Goal: Find specific page/section: Find specific page/section

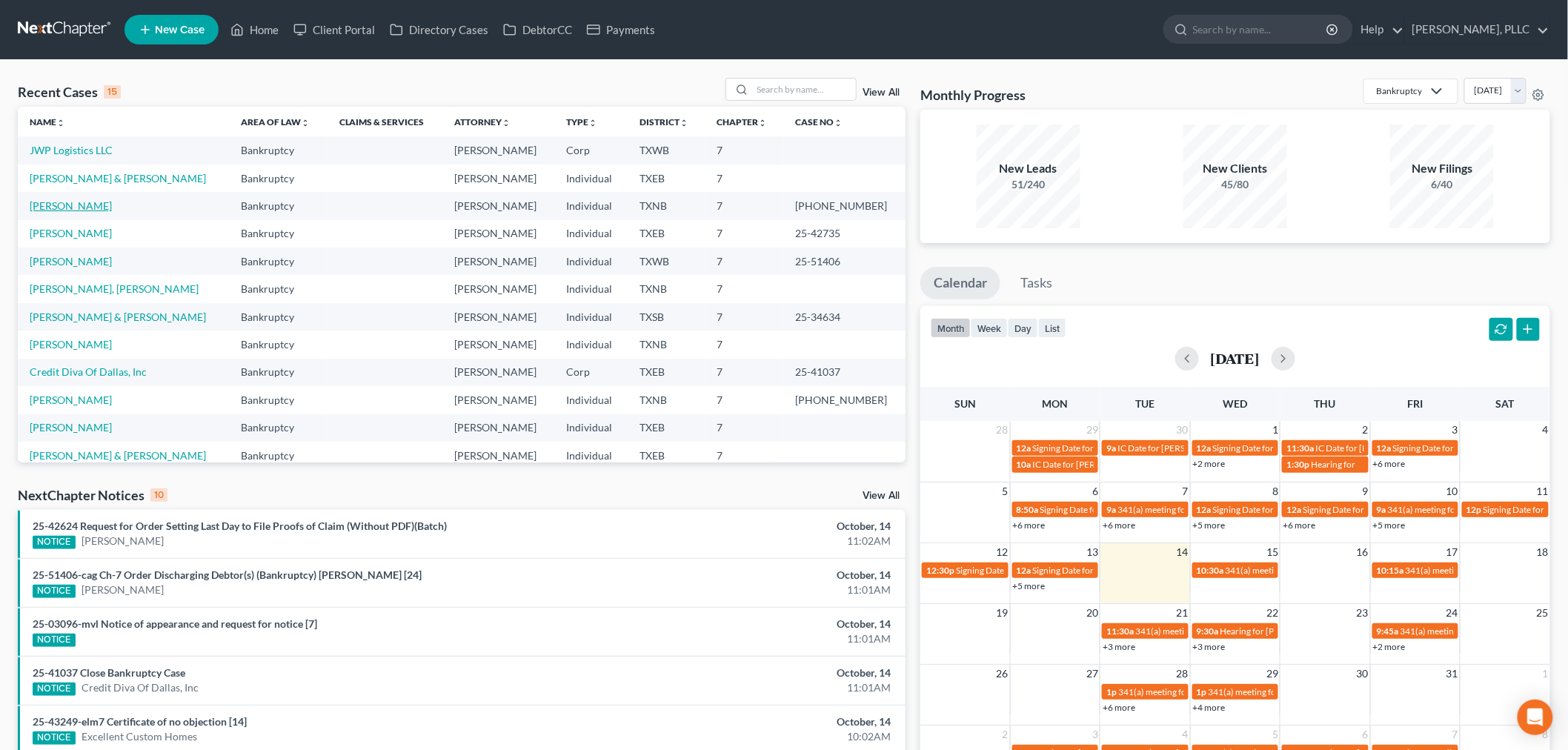
click at [90, 204] on link "[PERSON_NAME]" at bounding box center [70, 205] width 82 height 12
select select "4"
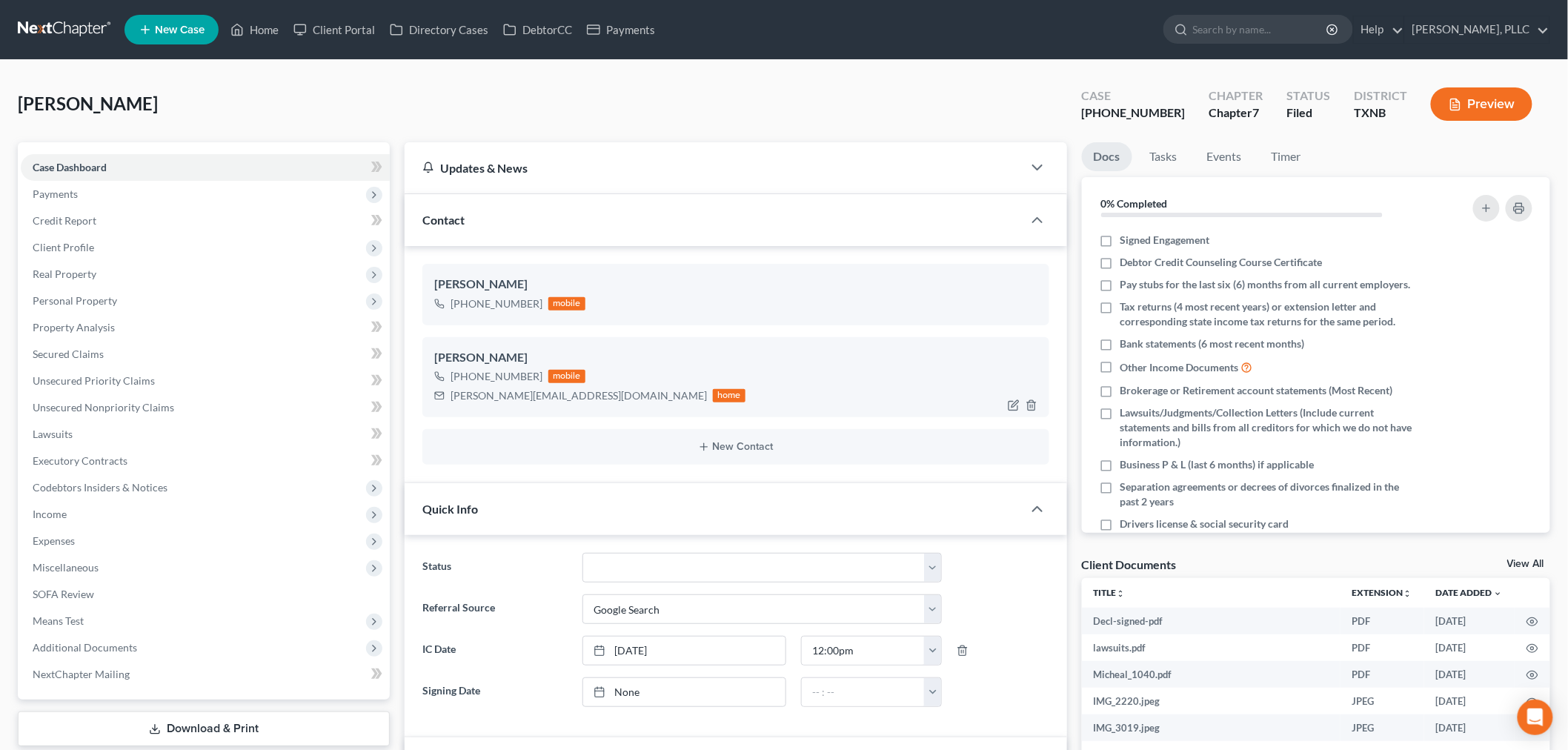
scroll to position [1715, 0]
drag, startPoint x: 572, startPoint y: 398, endPoint x: 453, endPoint y: 409, distance: 119.5
click at [453, 409] on div "[PERSON_NAME] [PHONE_NUMBER] mobile [PERSON_NAME][EMAIL_ADDRESS][DOMAIN_NAME] h…" at bounding box center [736, 377] width 627 height 80
copy div "[PERSON_NAME][EMAIL_ADDRESS][DOMAIN_NAME]"
click at [260, 31] on link "Home" at bounding box center [254, 29] width 63 height 27
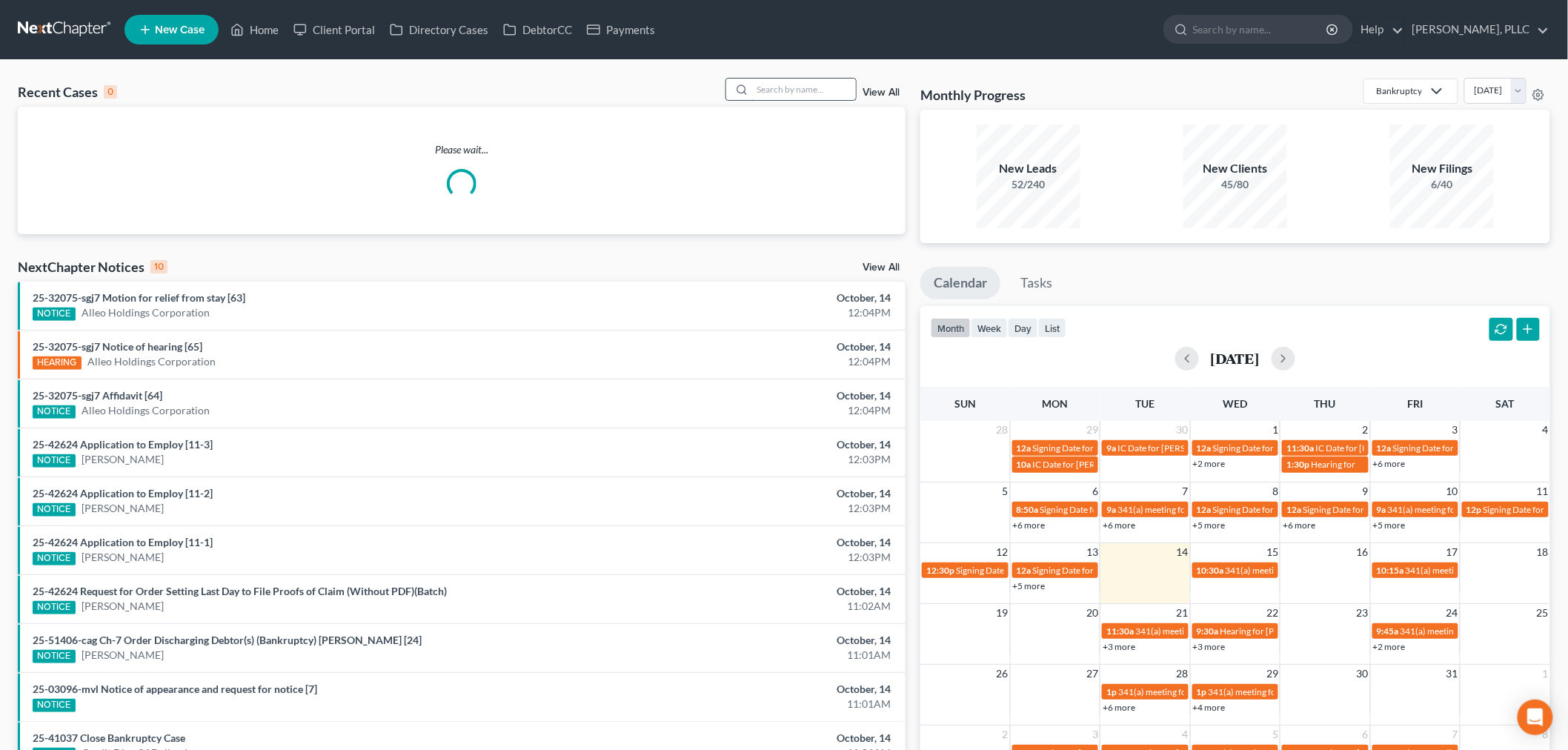
click at [791, 91] on input "search" at bounding box center [805, 90] width 104 height 21
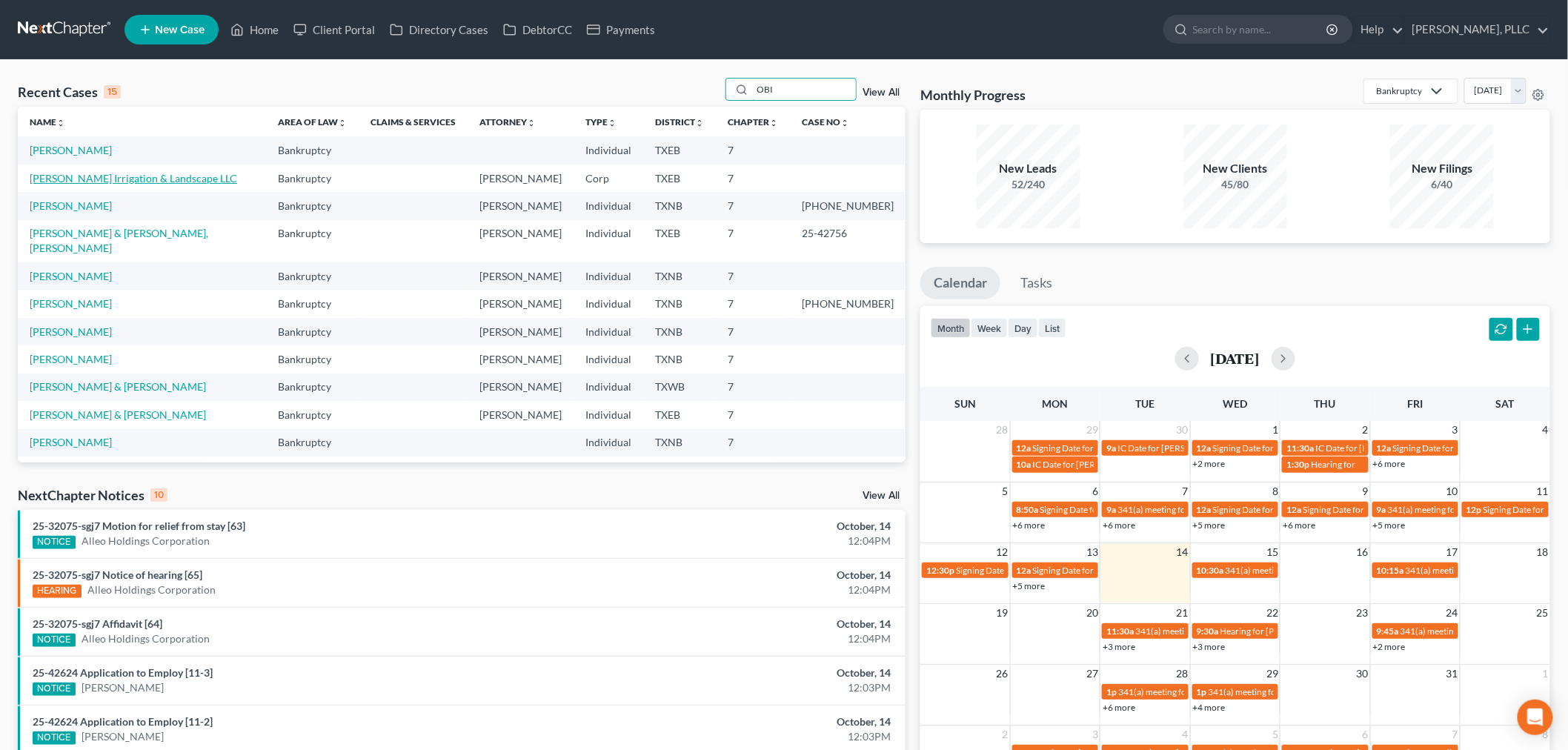
type input "OBI"
click at [80, 179] on link "[PERSON_NAME] Irrigation & Landscape LLC" at bounding box center [133, 178] width 207 height 12
select select "4"
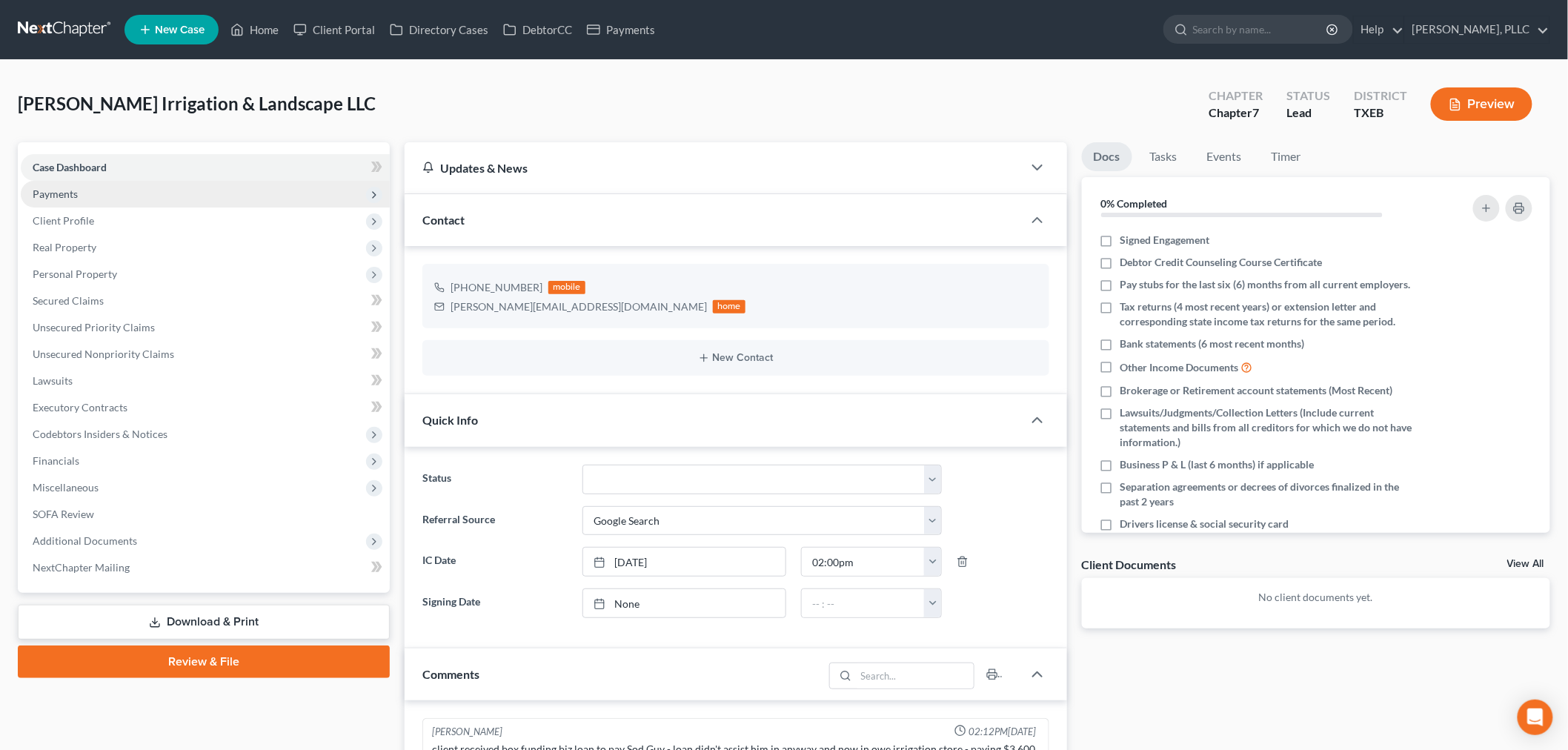
click at [61, 196] on span "Payments" at bounding box center [55, 194] width 45 height 12
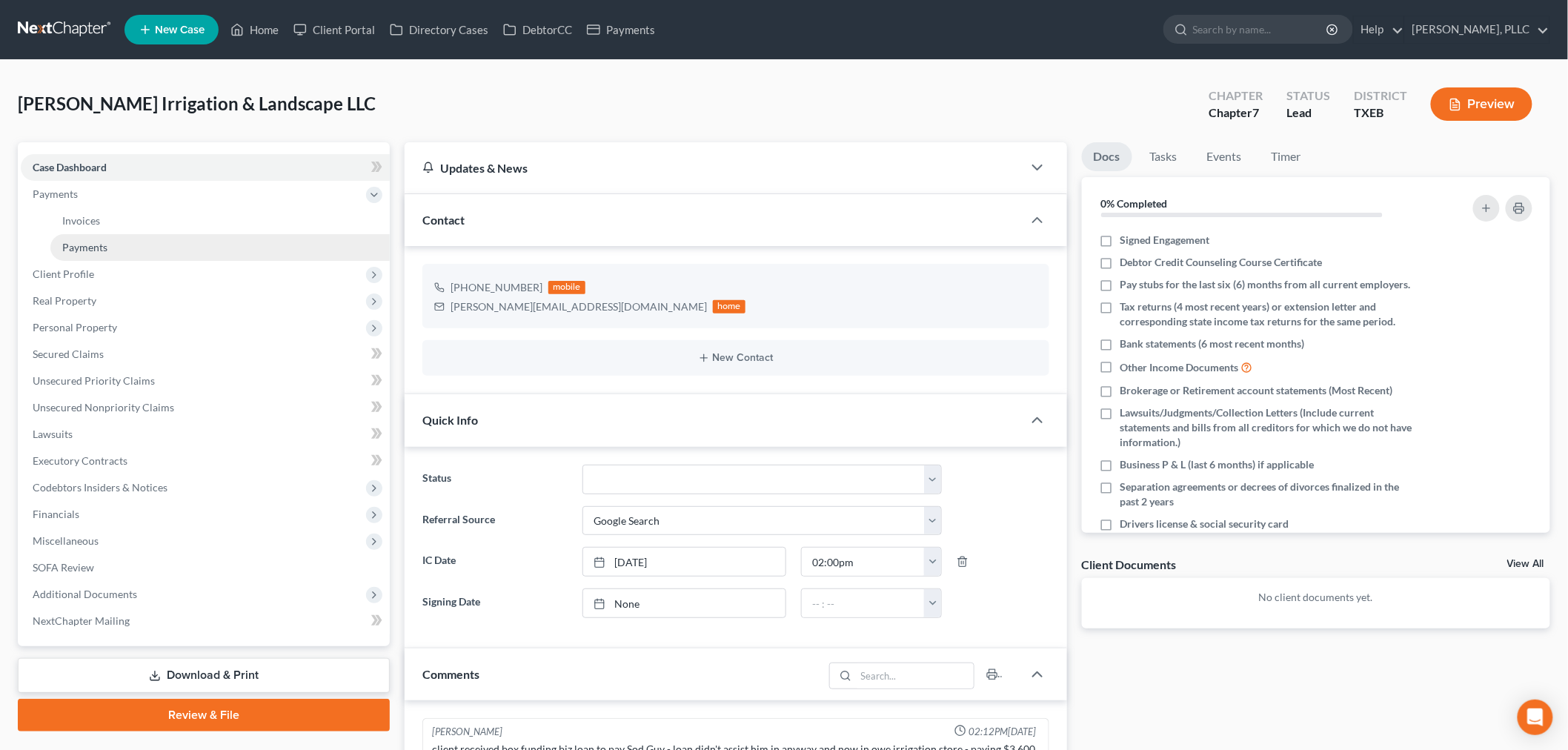
click at [83, 246] on span "Payments" at bounding box center [84, 247] width 45 height 12
